Goal: Transaction & Acquisition: Purchase product/service

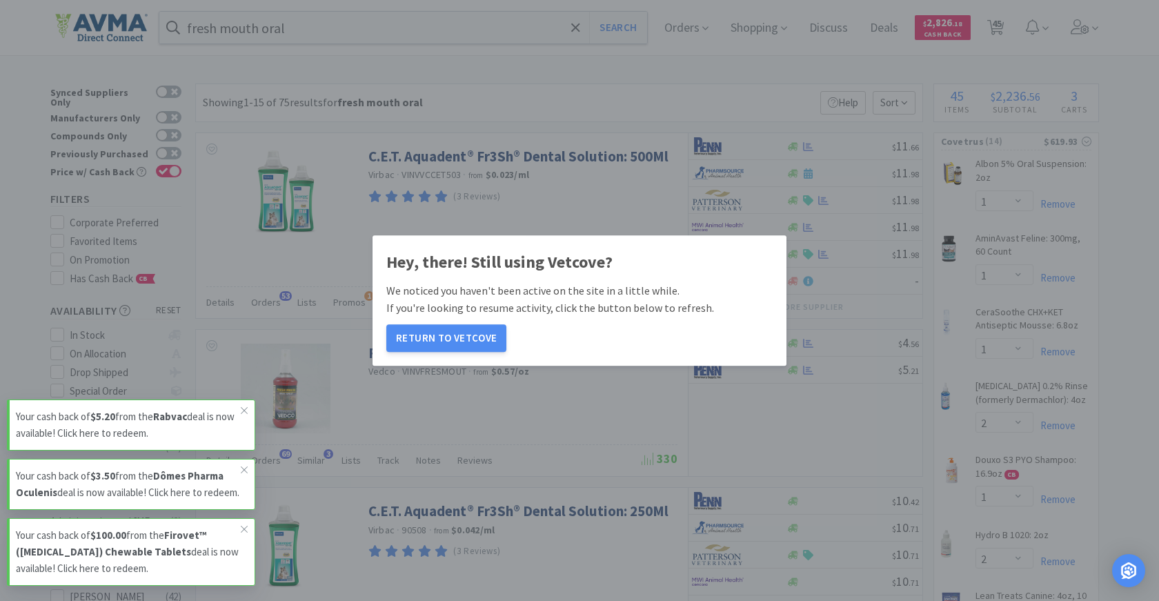
select select "1"
select select "2"
select select "1"
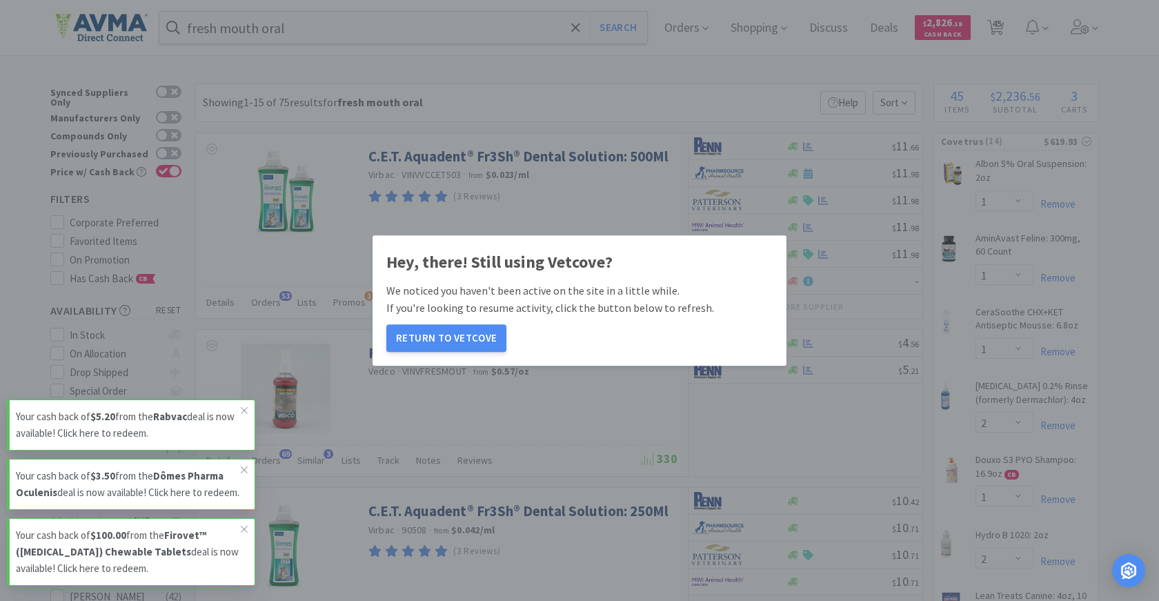
select select "2"
select select "5"
select select "1"
select select "8"
select select "5"
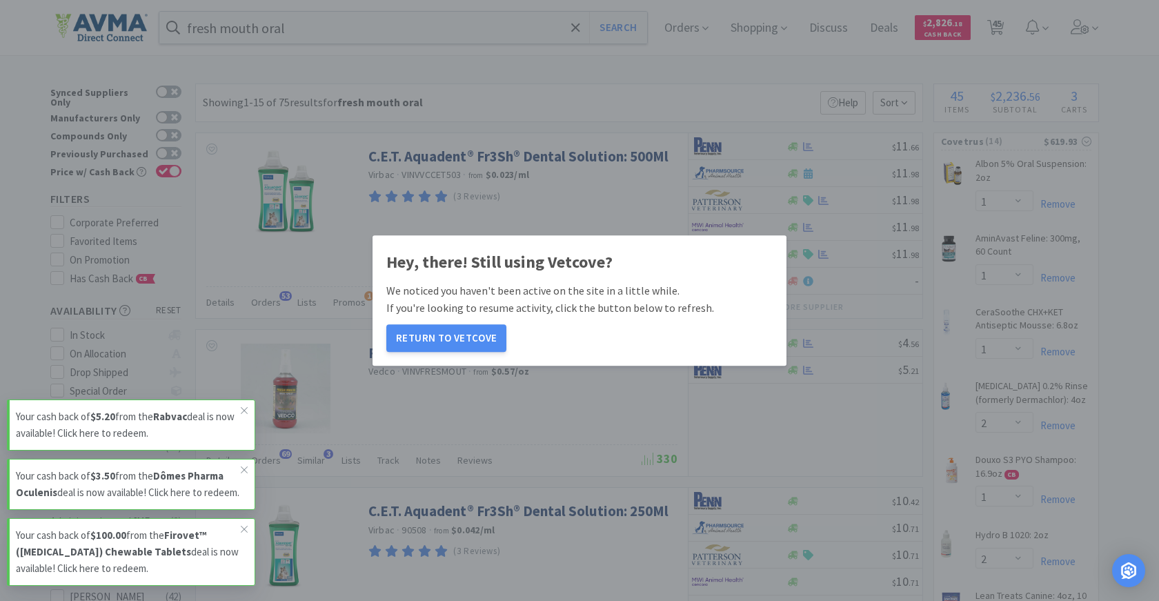
select select "2"
select select "1"
select select "12"
select select "1"
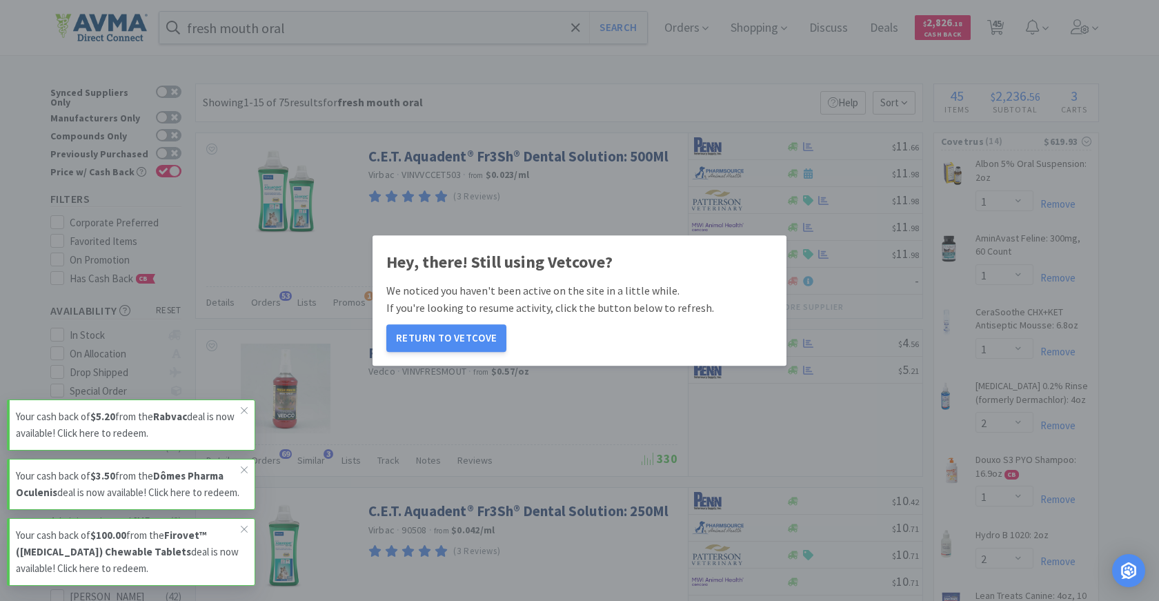
select select "2"
select select "1"
select select "2"
select select "1"
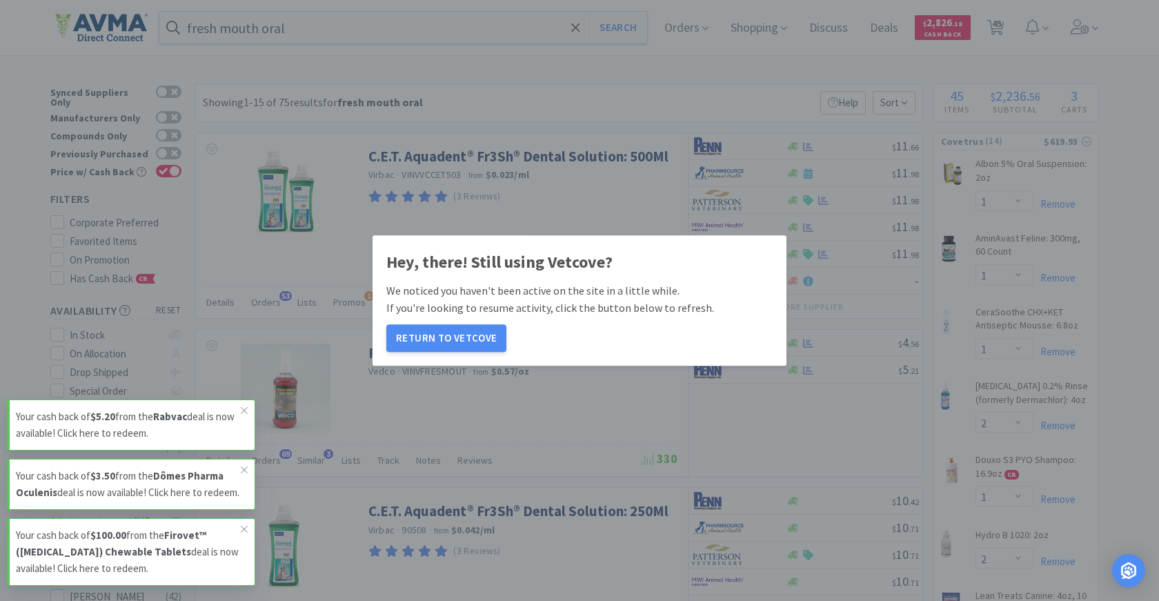
select select "1"
select select "4"
select select "1"
select select "15"
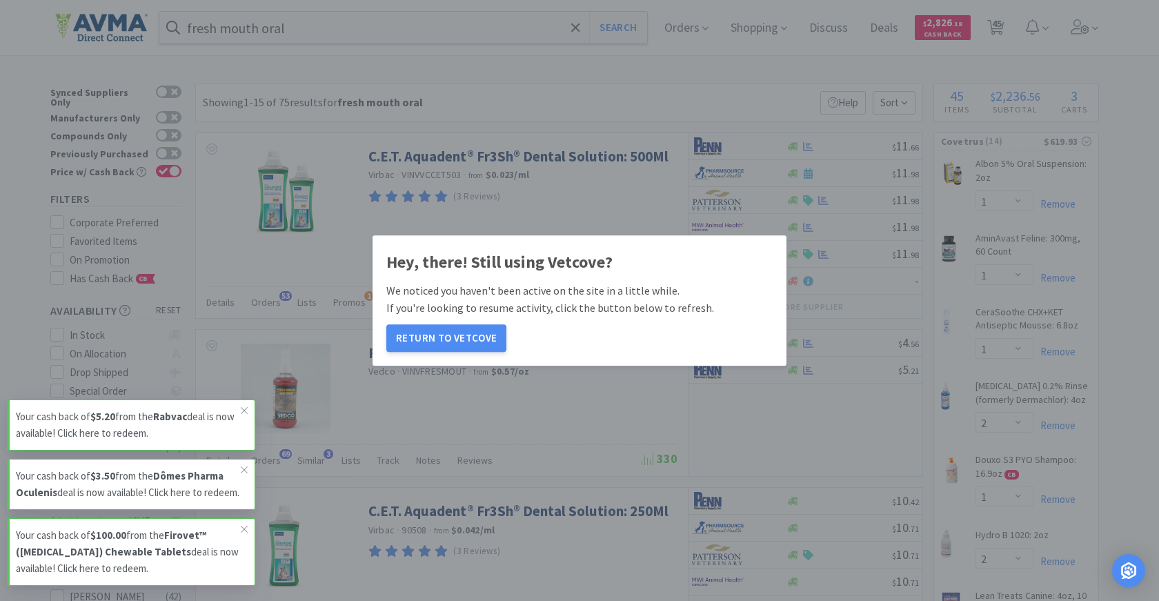
select select "1"
select select "6"
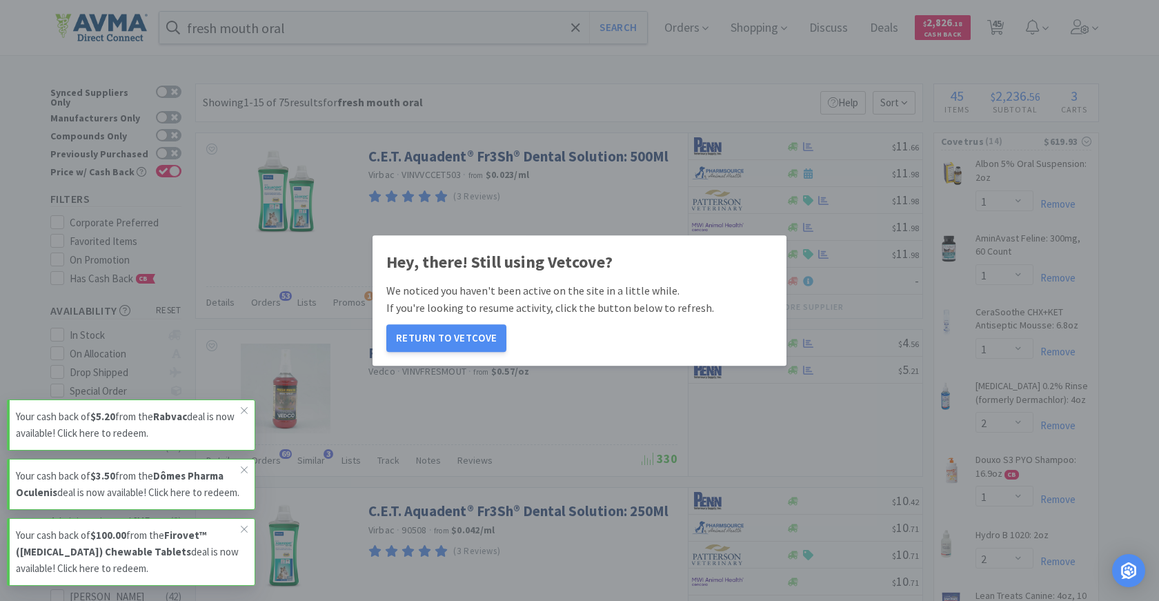
select select "2"
select select "1"
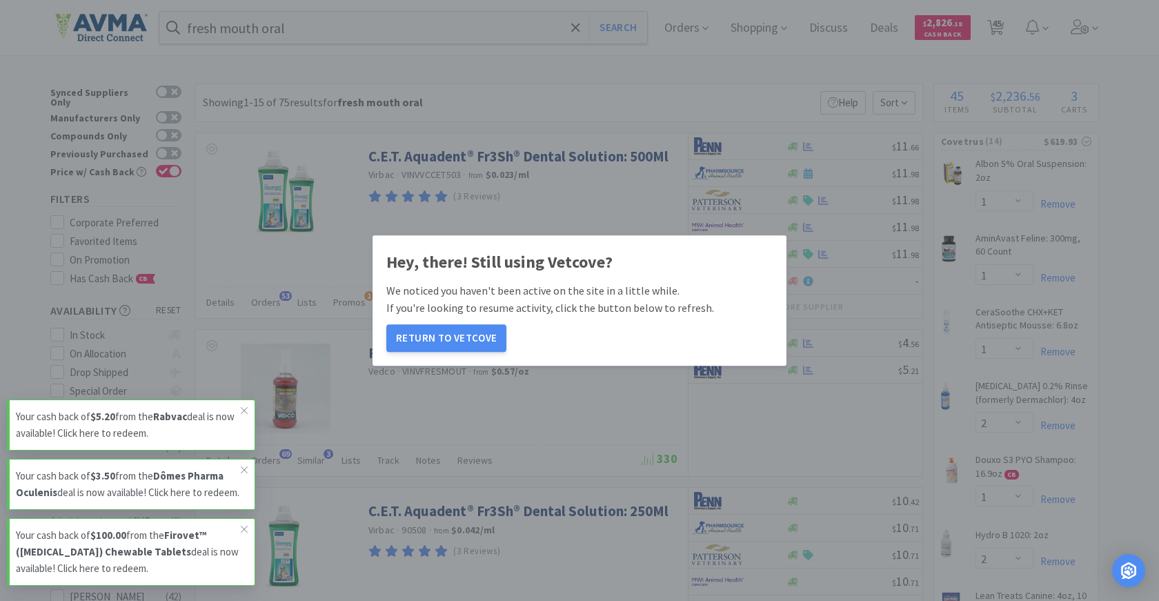
select select "1"
select select "3"
select select "1"
select select "2"
select select "1"
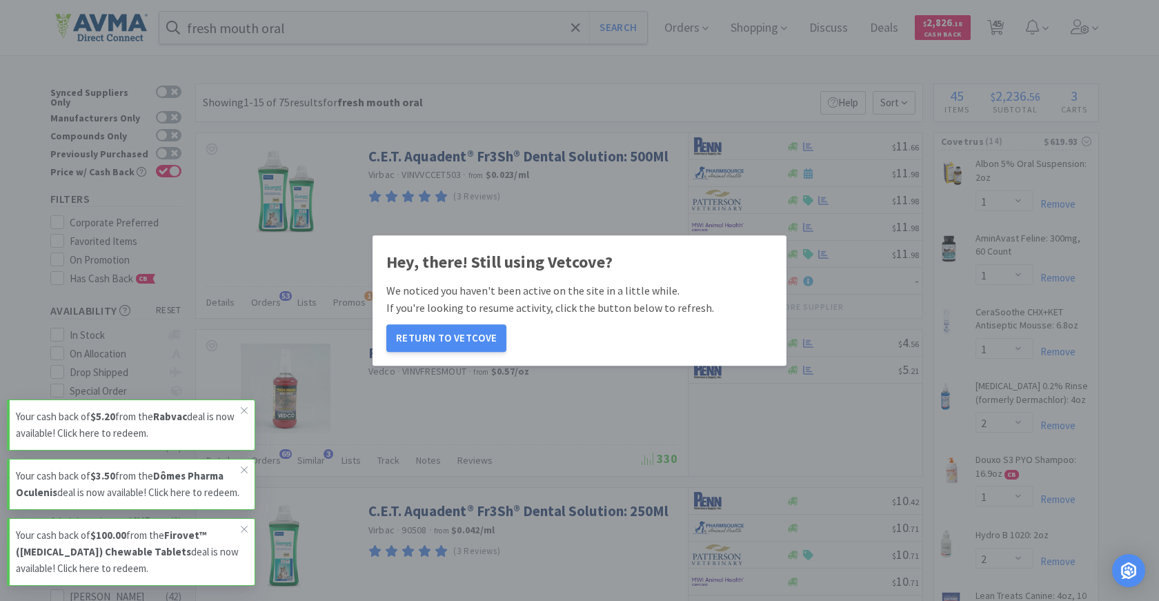
select select "1"
select select "5"
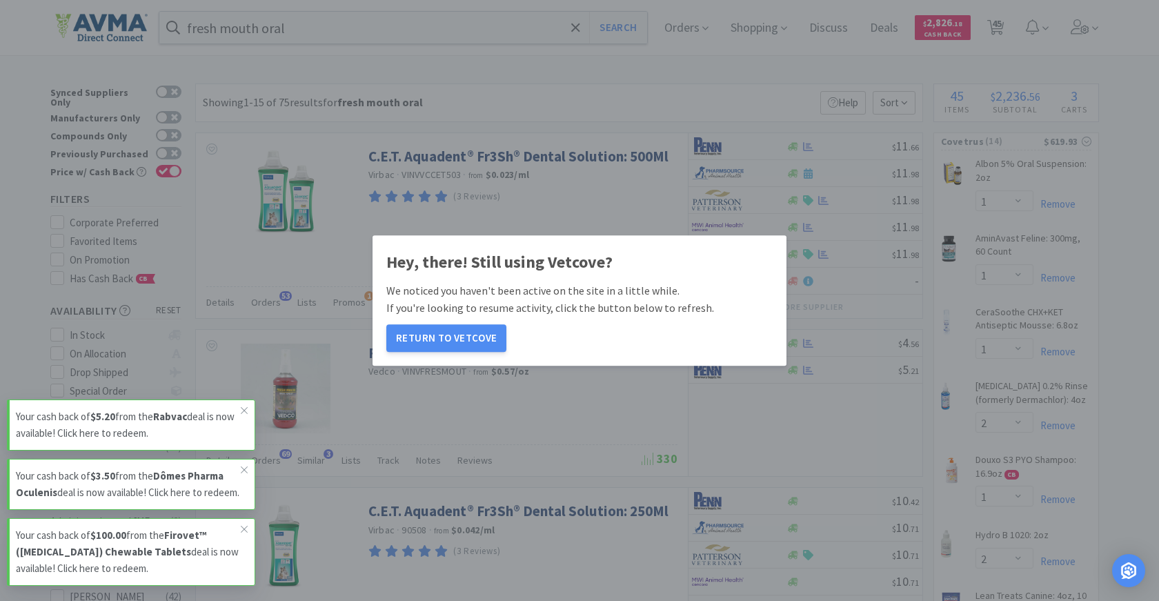
scroll to position [2138, 0]
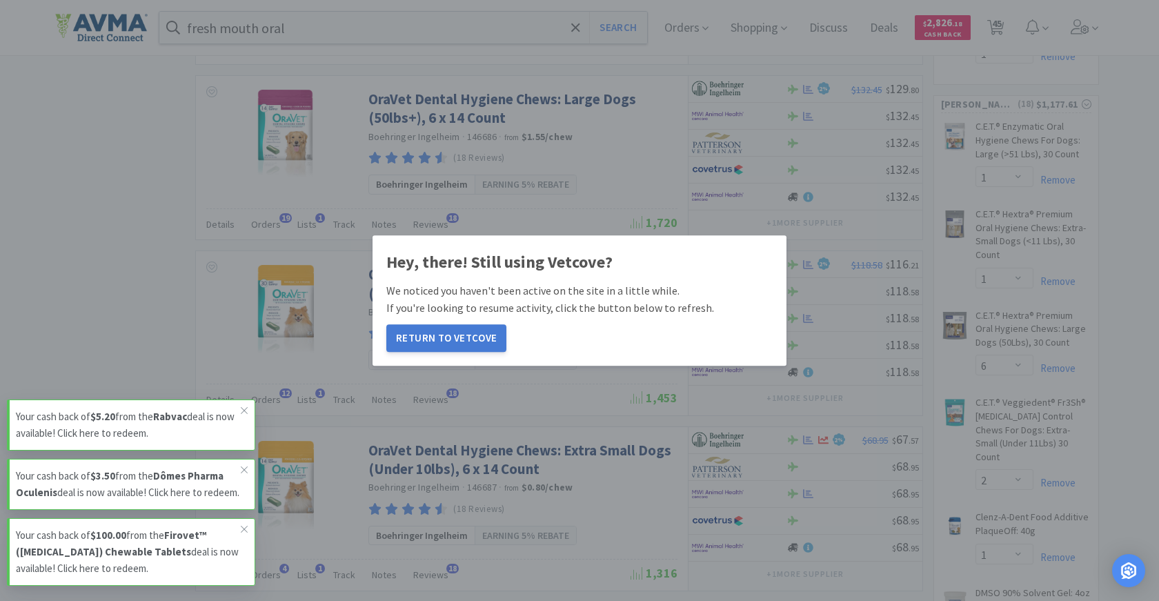
click at [439, 337] on button "Return to Vetcove" at bounding box center [446, 338] width 120 height 28
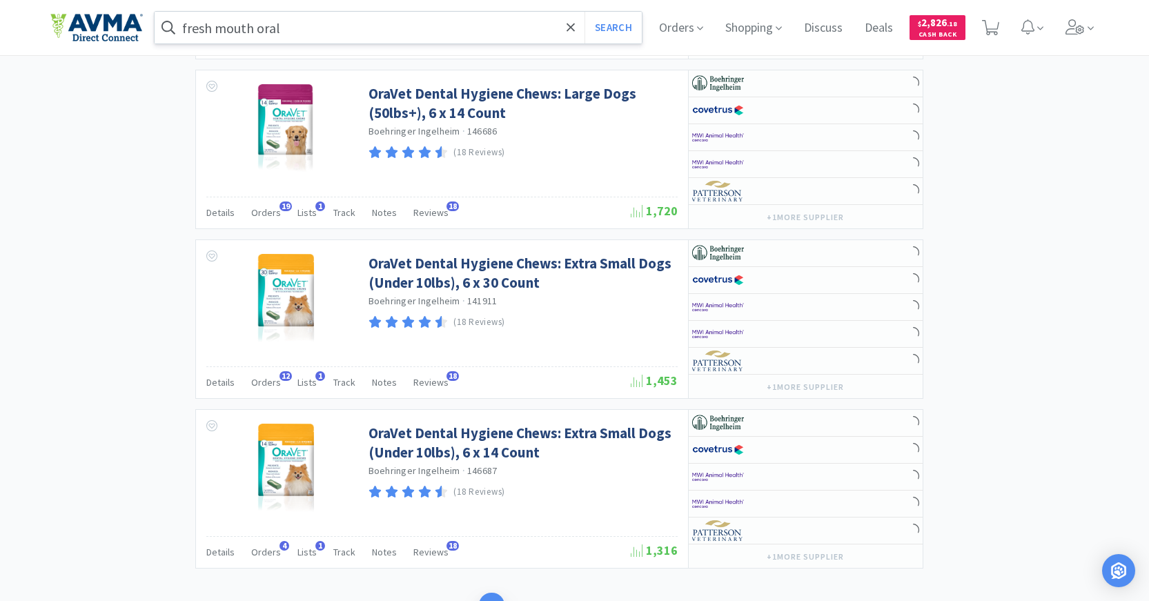
select select "1"
select select "3"
select select "1"
select select "20"
select select "12"
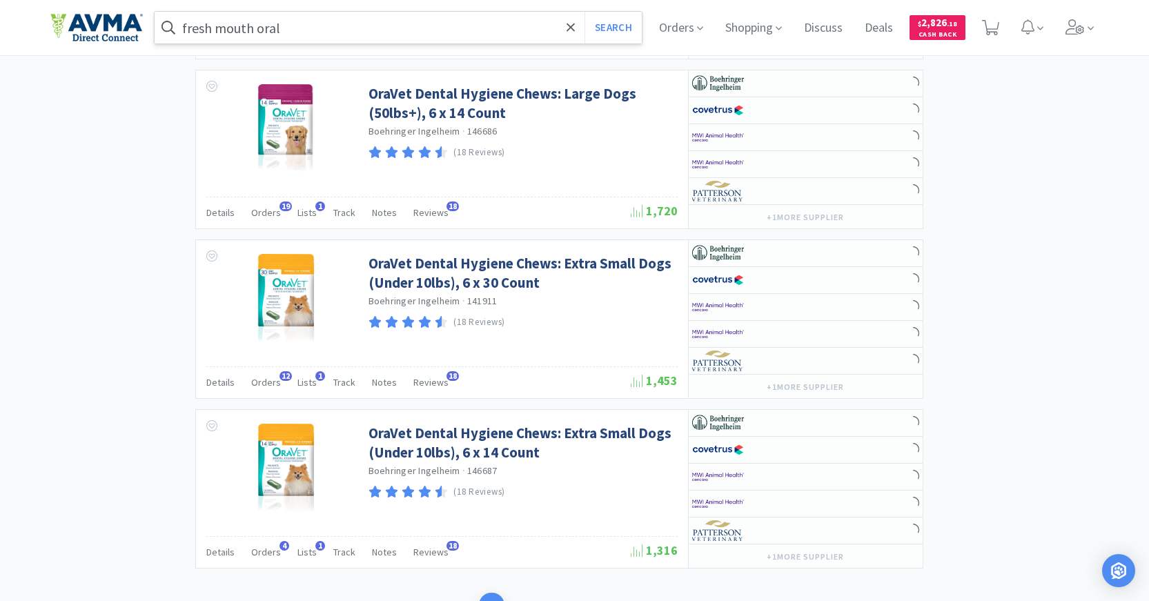
select select "2"
select select "1"
select select "3"
select select "1"
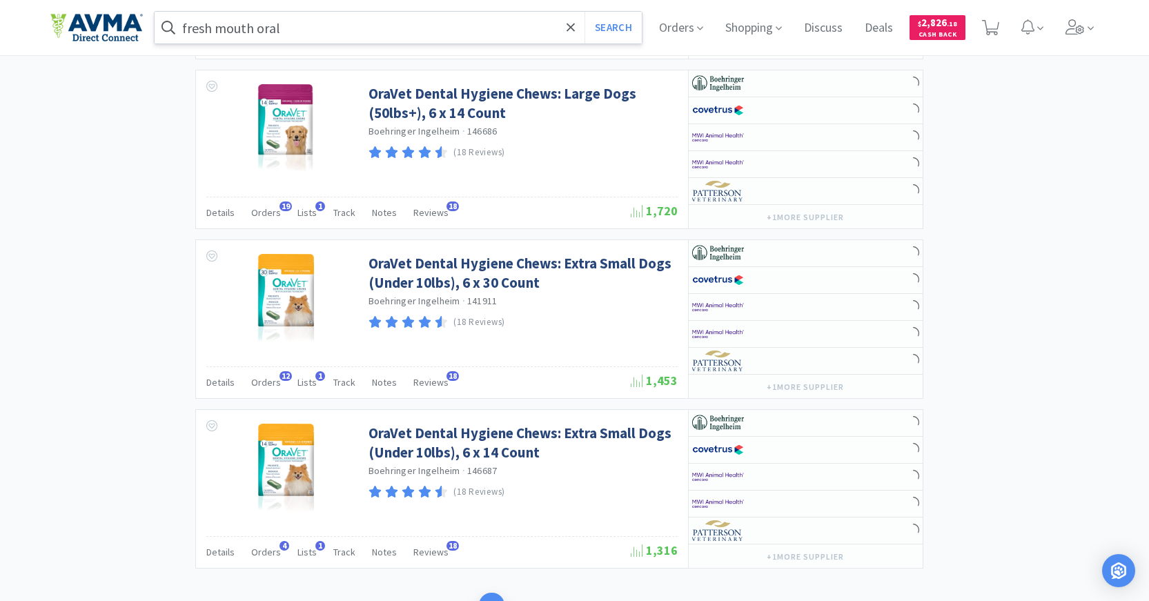
select select "1"
select select "10"
select select "1"
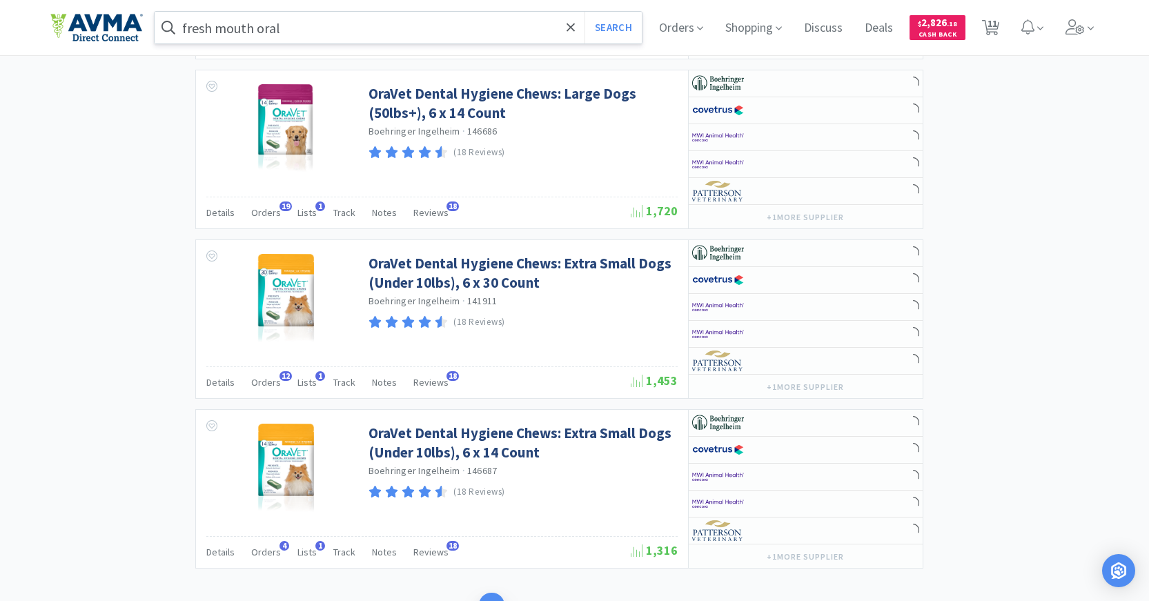
select select "1"
select select "4"
select select "1"
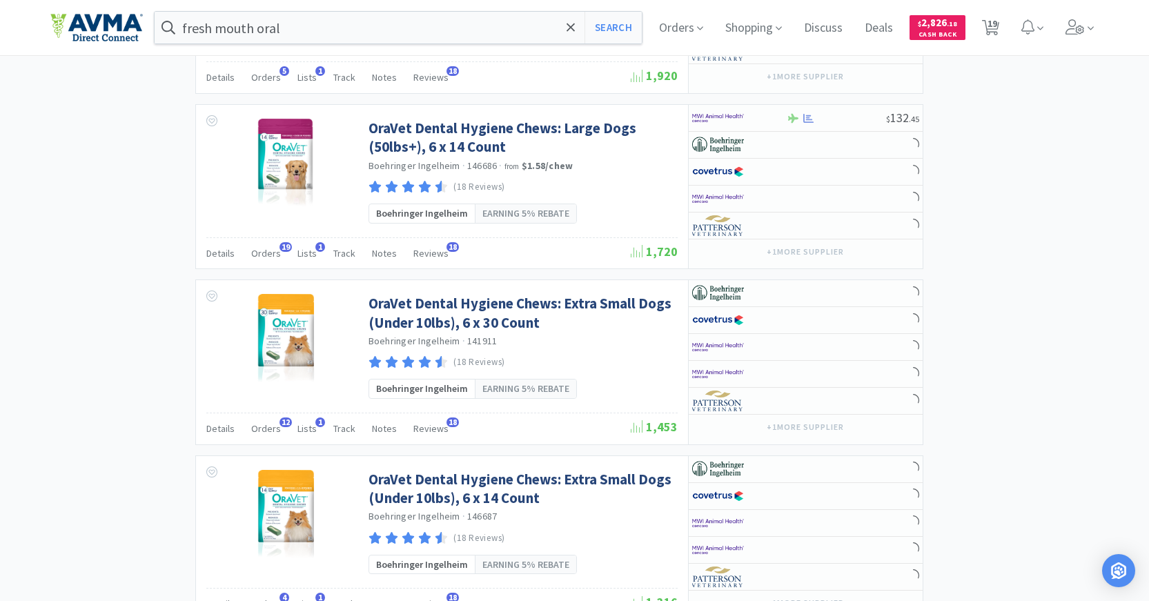
scroll to position [2138, 0]
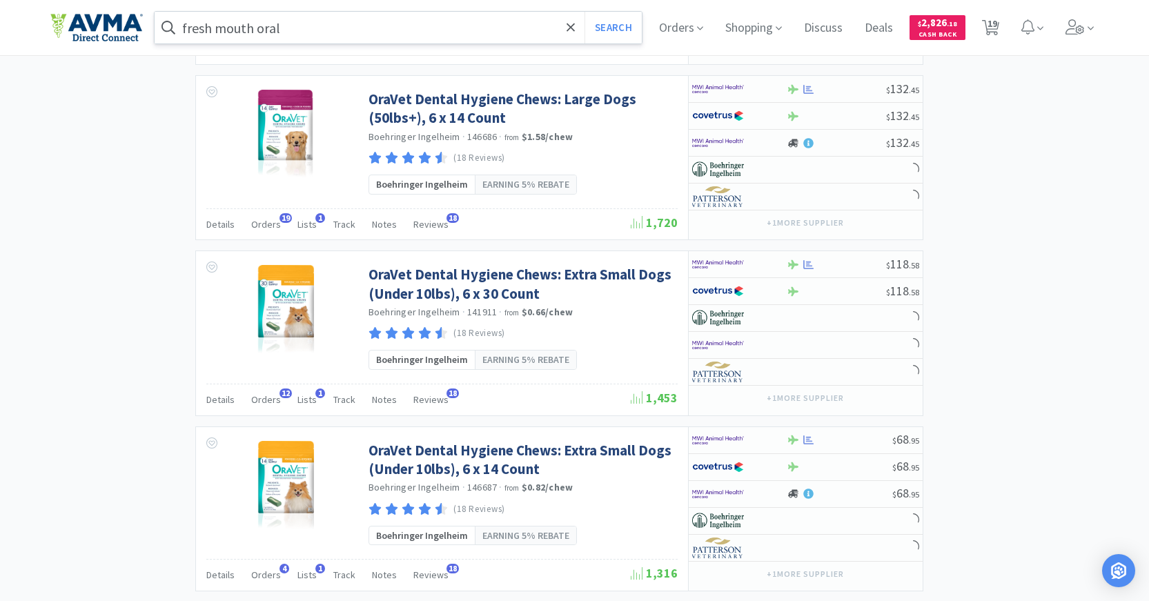
select select "1"
select select "3"
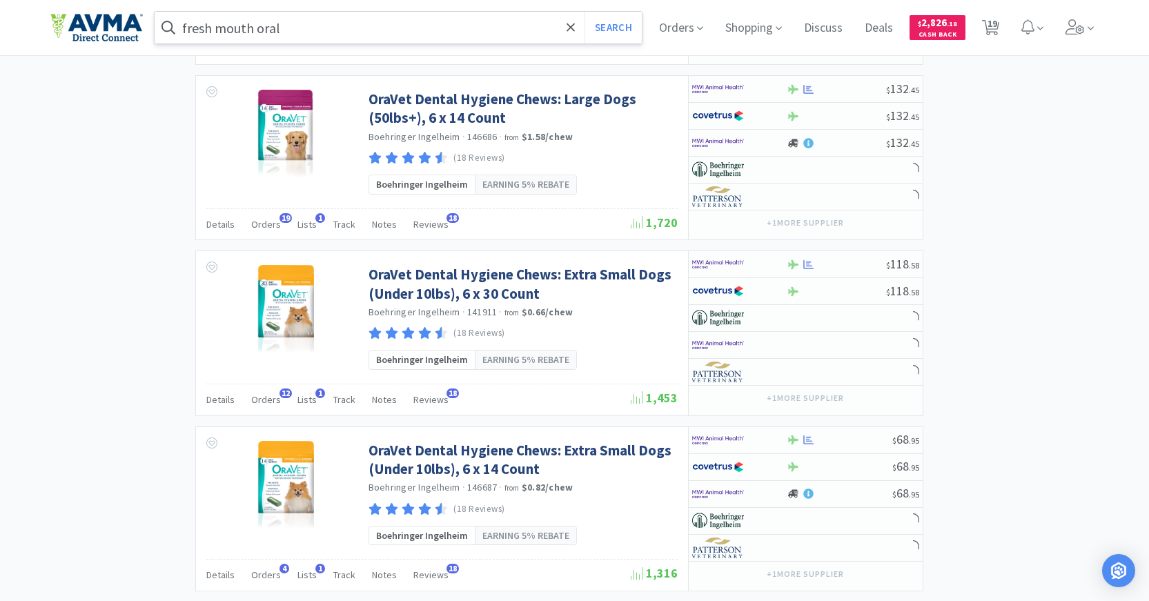
select select "20"
select select "1"
select select "3"
select select "1"
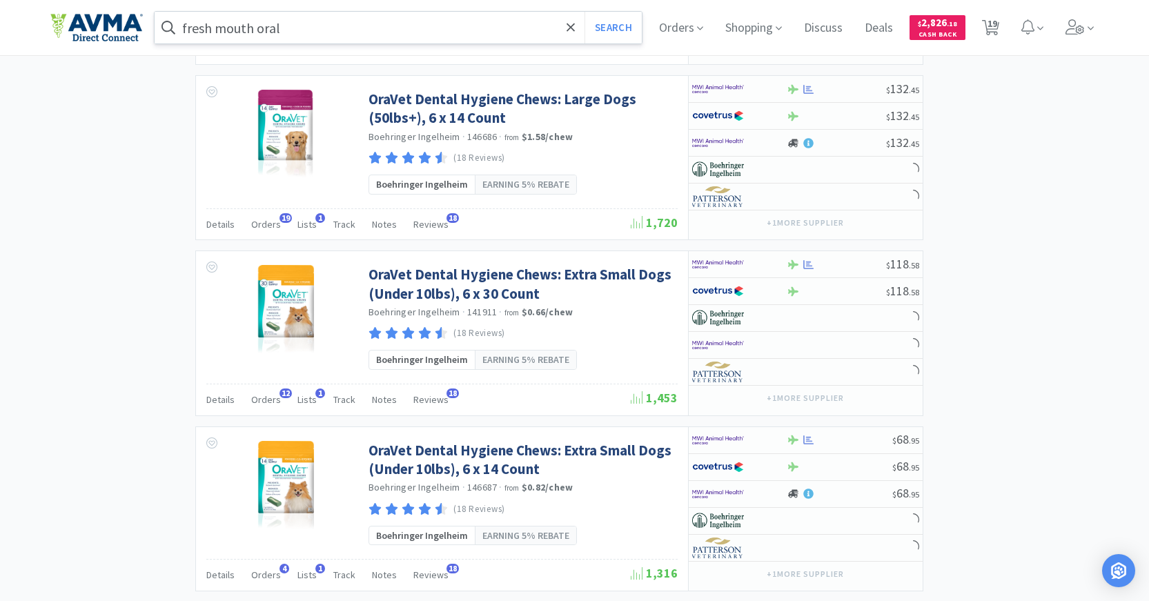
select select "1"
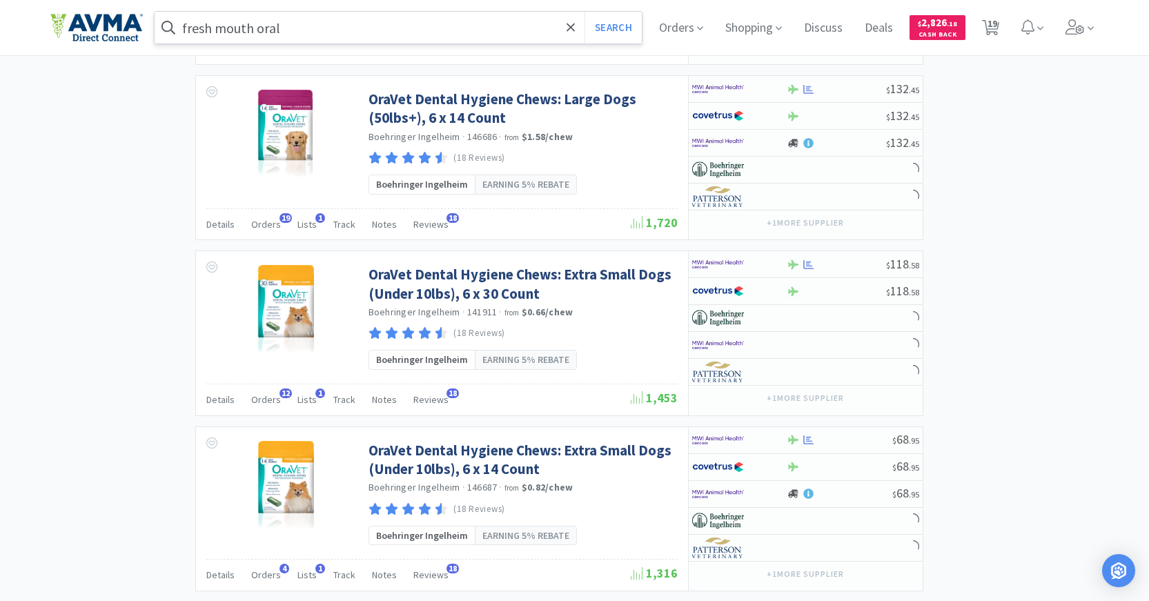
select select "1"
